Goal: Check status: Check status

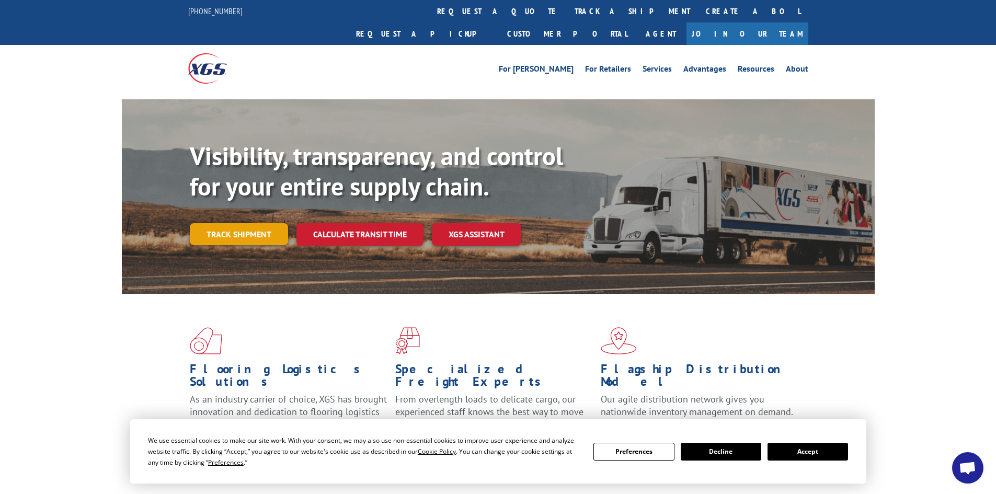
click at [255, 223] on link "Track shipment" at bounding box center [239, 234] width 98 height 22
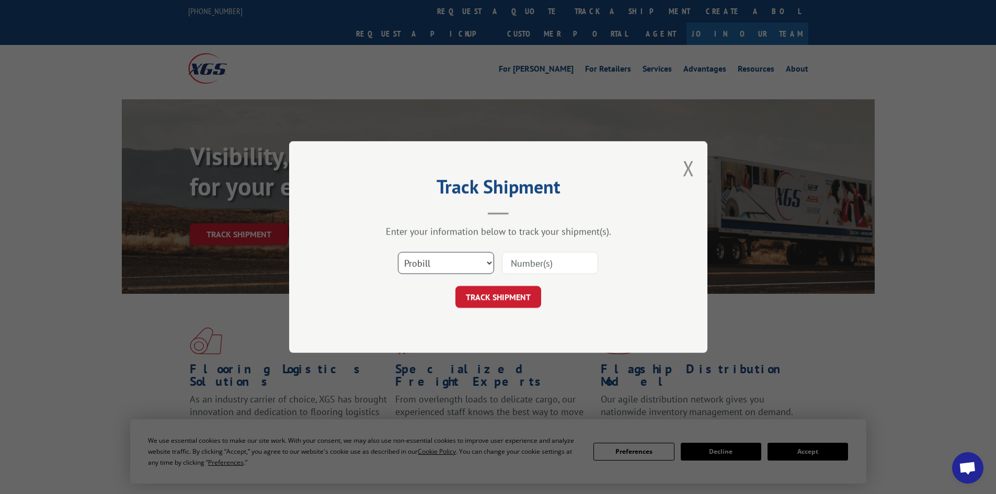
click at [438, 269] on select "Select category... Probill BOL PO" at bounding box center [446, 263] width 96 height 22
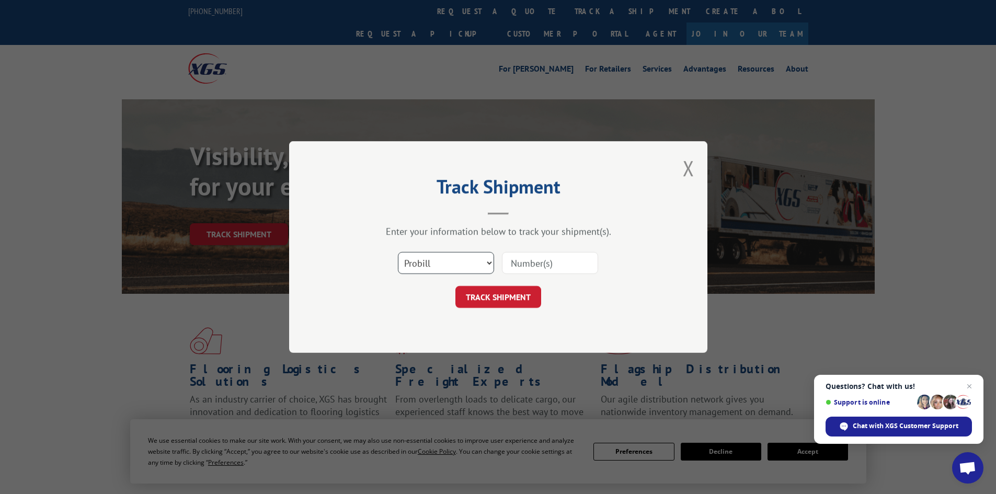
select select "bol"
click at [398, 252] on select "Select category... Probill BOL PO" at bounding box center [446, 263] width 96 height 22
click at [512, 268] on input at bounding box center [550, 263] width 96 height 22
paste input "17233159"
type input "17233159"
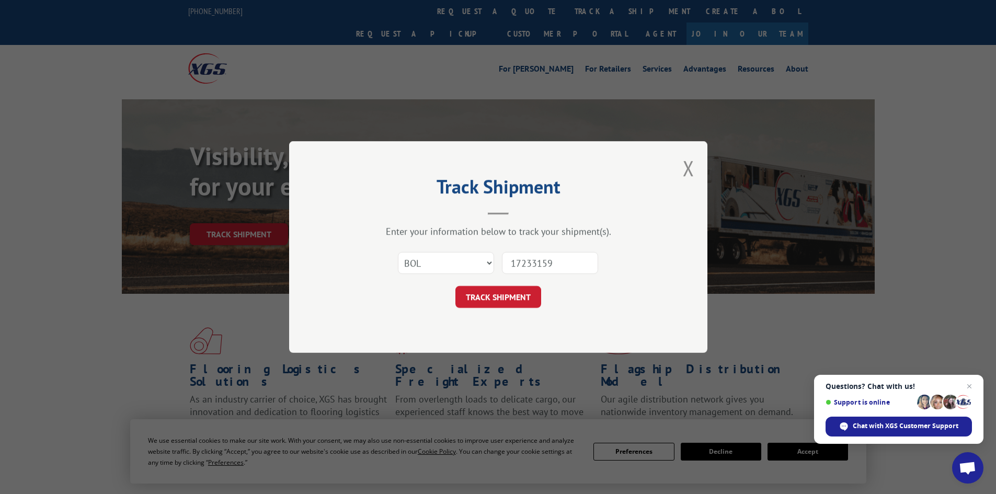
click at [487, 283] on form "Select category... Probill BOL PO 17233159 TRACK SHIPMENT" at bounding box center [498, 277] width 314 height 62
drag, startPoint x: 484, startPoint y: 295, endPoint x: 483, endPoint y: 300, distance: 5.5
click at [484, 296] on button "TRACK SHIPMENT" at bounding box center [498, 297] width 86 height 22
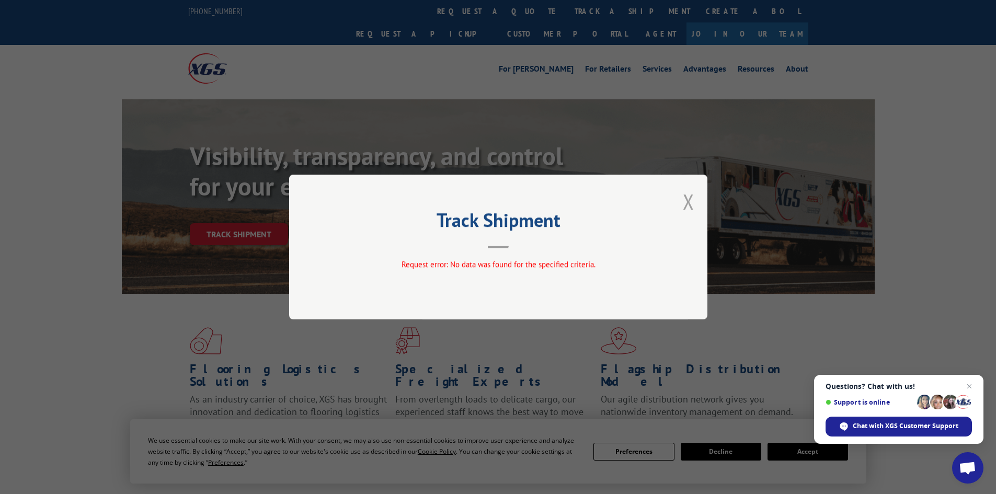
click at [692, 202] on button "Close modal" at bounding box center [689, 202] width 12 height 28
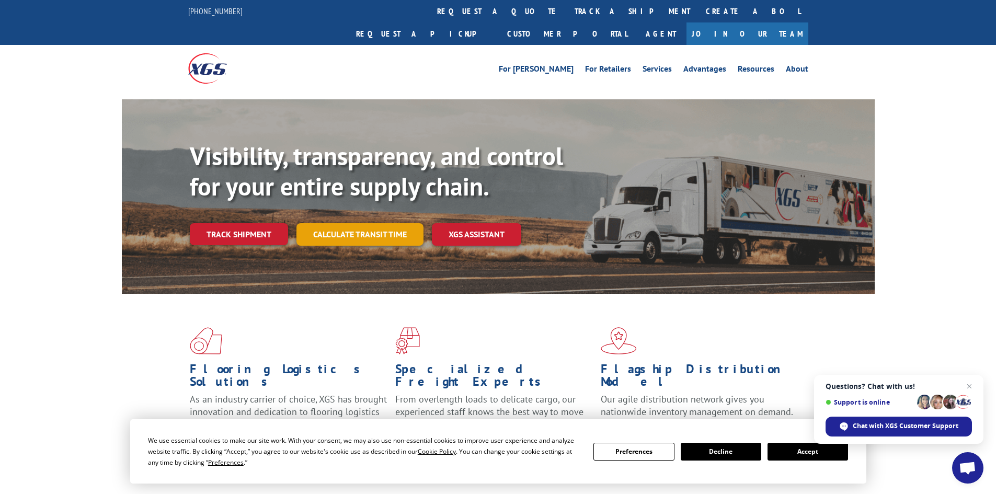
click at [363, 223] on link "Calculate transit time" at bounding box center [359, 234] width 127 height 22
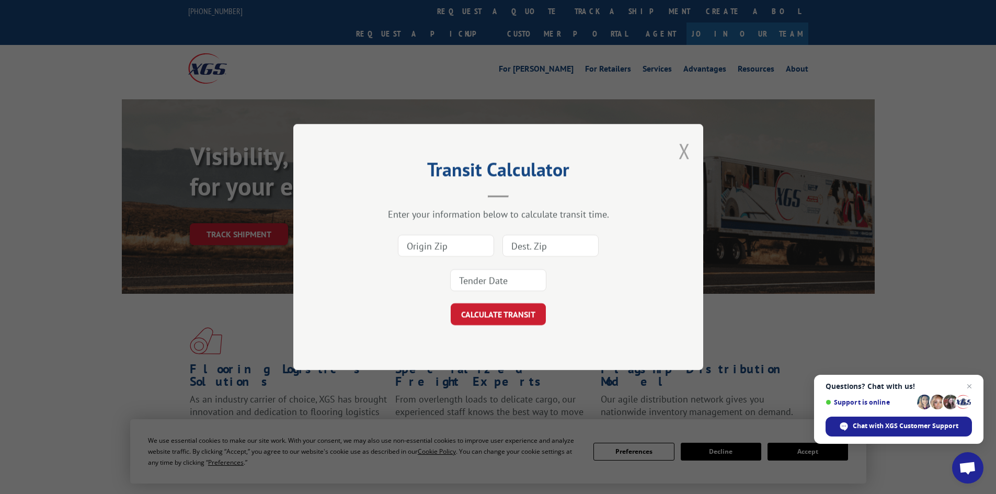
click at [681, 152] on button "Close modal" at bounding box center [685, 151] width 12 height 28
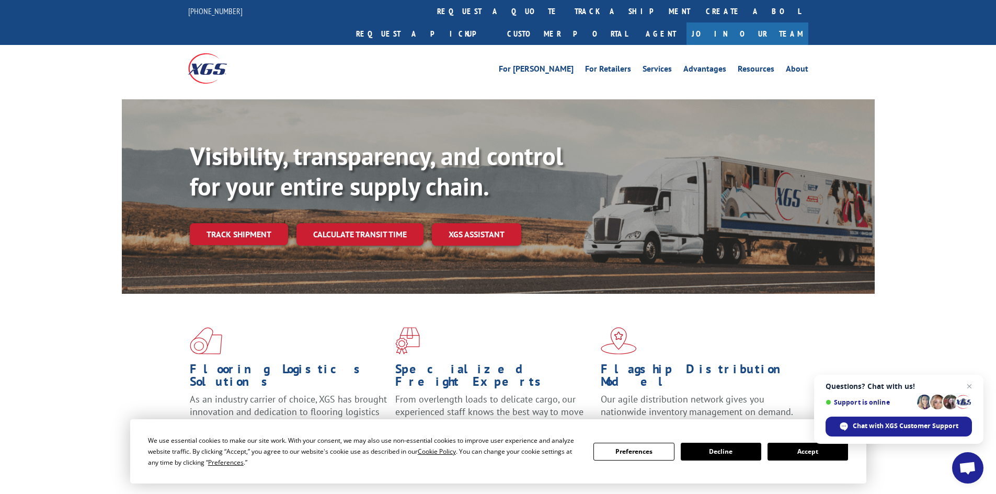
click at [211, 223] on link "Track shipment" at bounding box center [239, 234] width 98 height 22
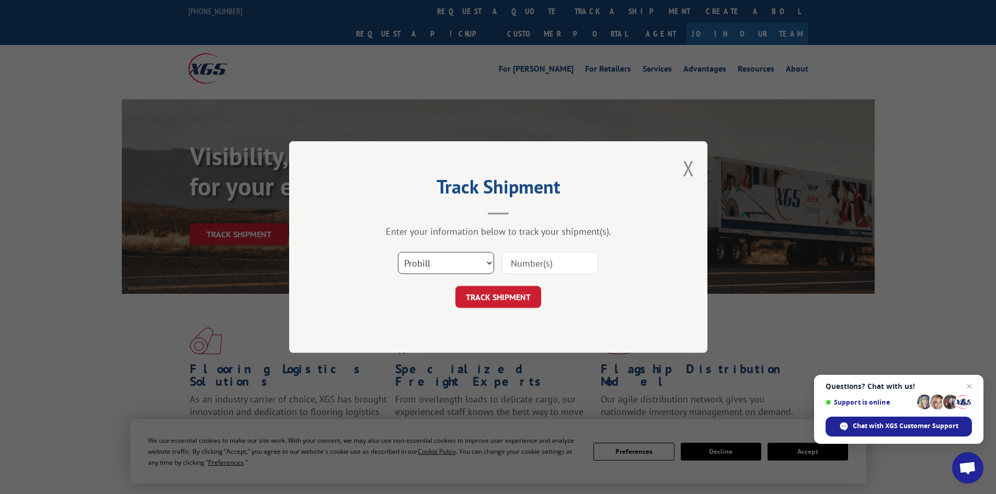
drag, startPoint x: 436, startPoint y: 259, endPoint x: 428, endPoint y: 257, distance: 8.8
click at [434, 258] on select "Select category... Probill BOL PO" at bounding box center [446, 263] width 96 height 22
select select "bol"
click at [398, 252] on select "Select category... Probill BOL PO" at bounding box center [446, 263] width 96 height 22
click at [530, 266] on input at bounding box center [550, 263] width 96 height 22
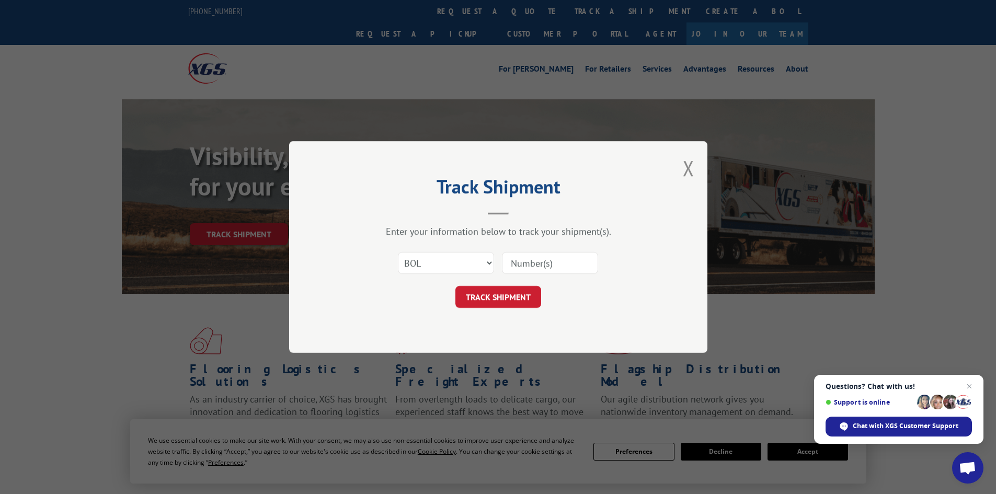
paste input "7046068"
type input "7046068"
click at [509, 296] on button "TRACK SHIPMENT" at bounding box center [498, 297] width 86 height 22
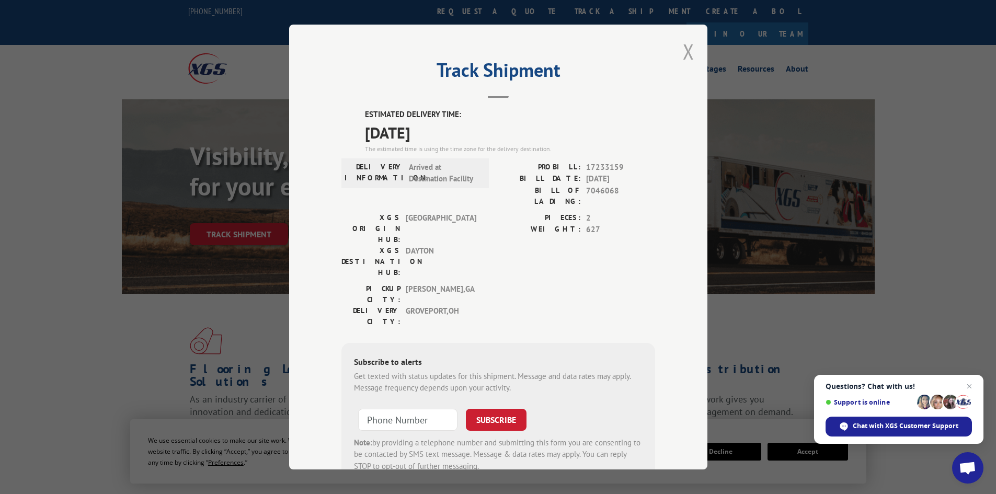
click at [683, 56] on button "Close modal" at bounding box center [689, 52] width 12 height 28
